Goal: Complete application form

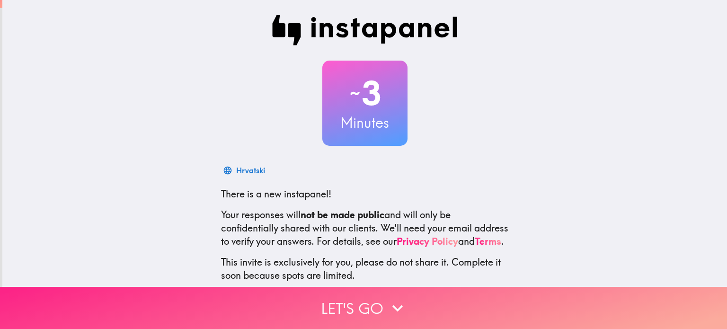
click at [387, 303] on icon "button" at bounding box center [397, 308] width 21 height 21
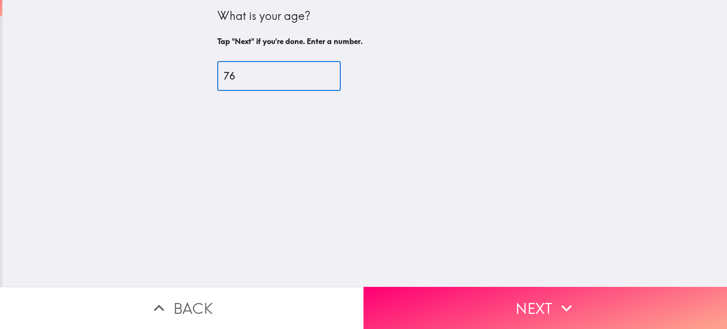
type input "76"
click at [317, 72] on input "76" at bounding box center [279, 76] width 124 height 29
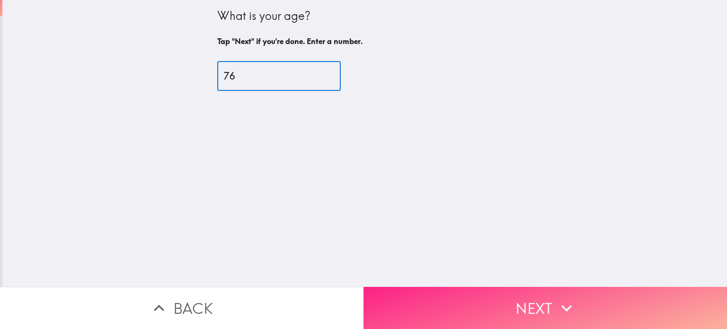
click at [536, 302] on button "Next" at bounding box center [546, 308] width 364 height 42
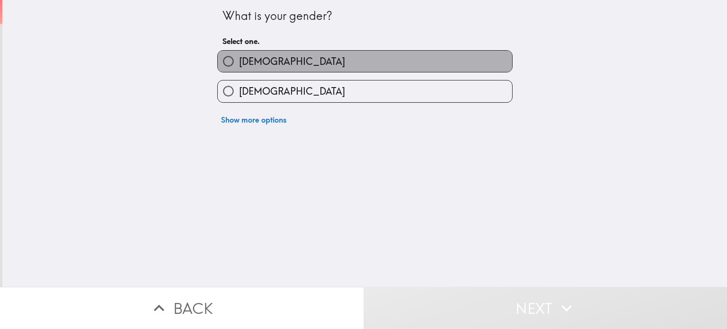
click at [296, 69] on label "[DEMOGRAPHIC_DATA]" at bounding box center [365, 61] width 295 height 21
click at [239, 69] on input "[DEMOGRAPHIC_DATA]" at bounding box center [228, 61] width 21 height 21
radio input "true"
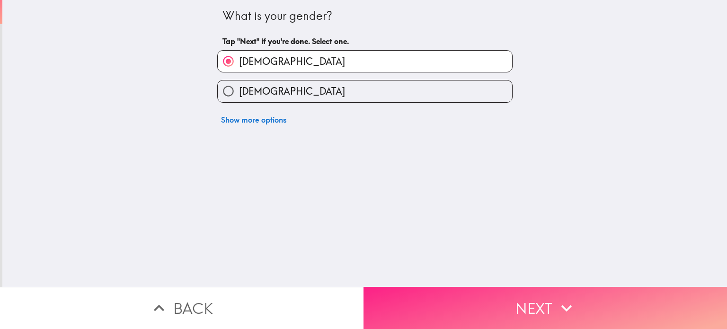
click at [536, 291] on button "Next" at bounding box center [546, 308] width 364 height 42
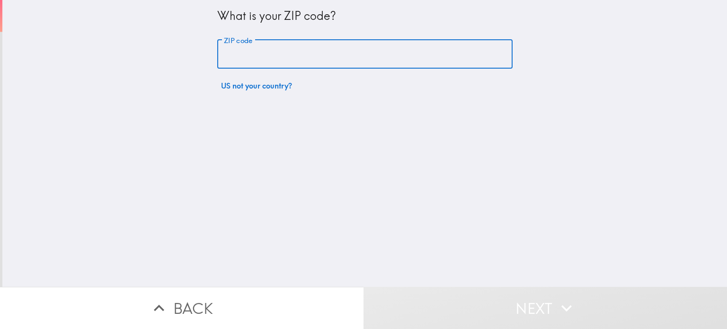
click at [322, 56] on input "ZIP code" at bounding box center [364, 54] width 295 height 29
type input "77630"
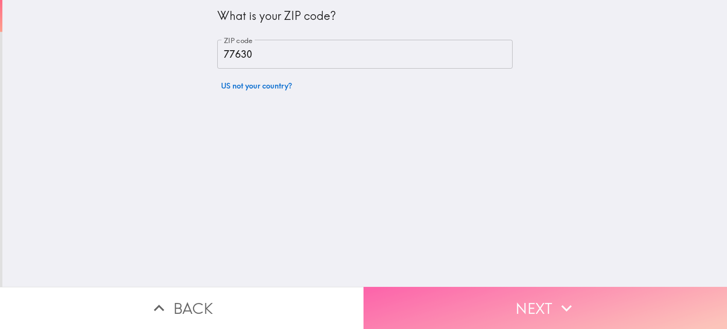
click at [536, 295] on button "Next" at bounding box center [546, 308] width 364 height 42
